Goal: Information Seeking & Learning: Learn about a topic

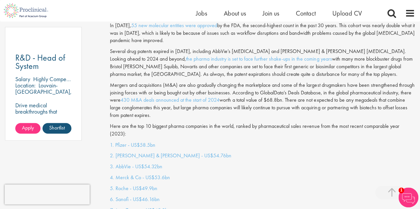
scroll to position [498, 0]
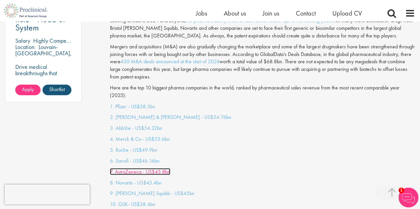
click at [156, 168] on link "7. AstraZeneca - US$45.8bn" at bounding box center [140, 171] width 60 height 7
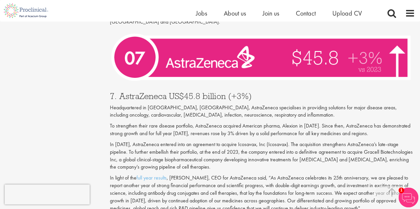
scroll to position [1235, 0]
